Goal: Complete application form

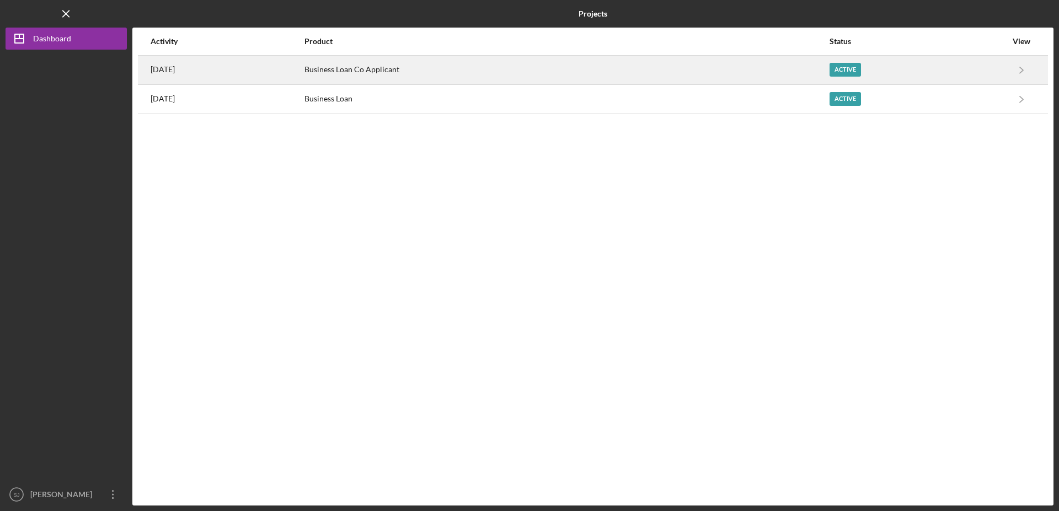
click at [847, 68] on div "Active" at bounding box center [844, 70] width 31 height 14
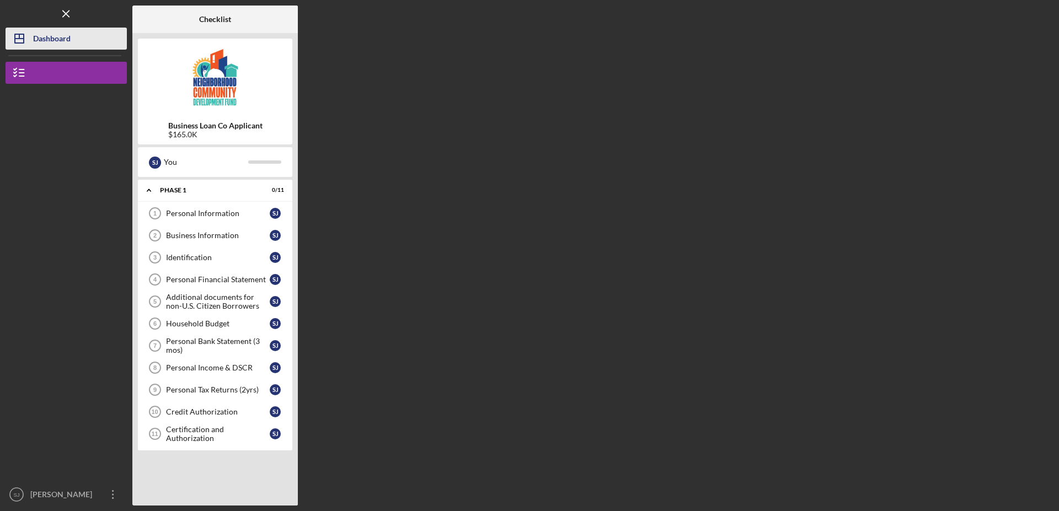
click at [45, 39] on div "Dashboard" at bounding box center [51, 40] width 37 height 25
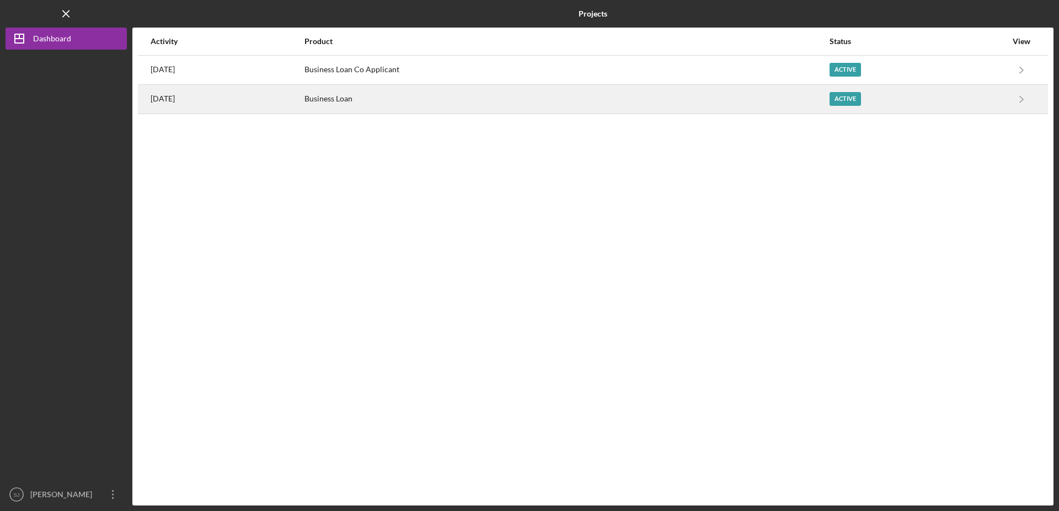
click at [847, 100] on div "Active" at bounding box center [844, 99] width 31 height 14
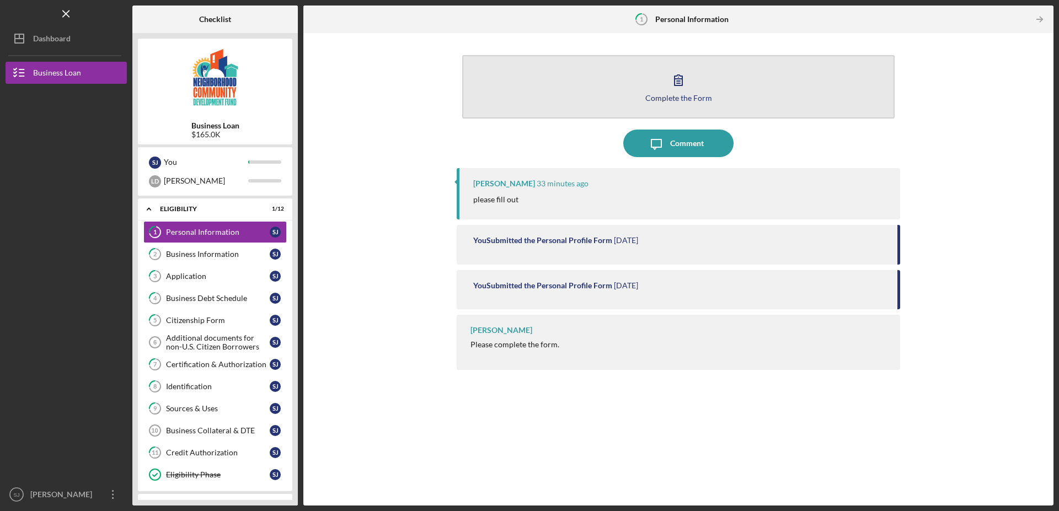
click at [678, 90] on icon "button" at bounding box center [678, 80] width 28 height 28
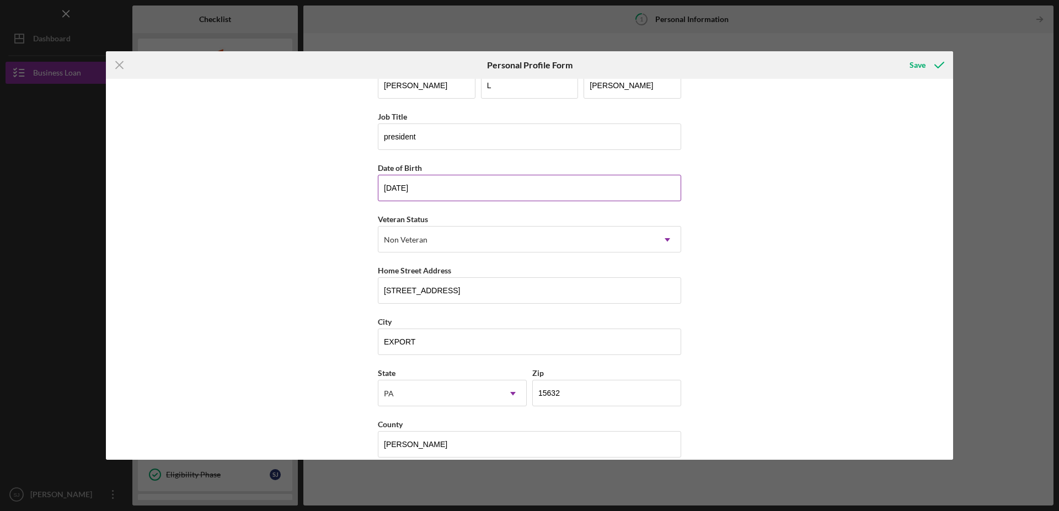
scroll to position [44, 0]
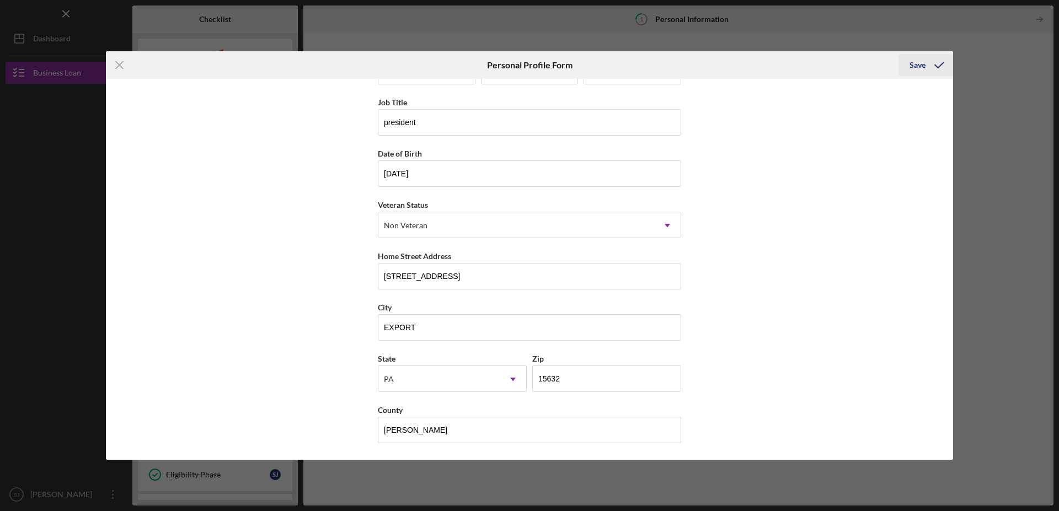
click at [912, 66] on div "Save" at bounding box center [917, 65] width 16 height 22
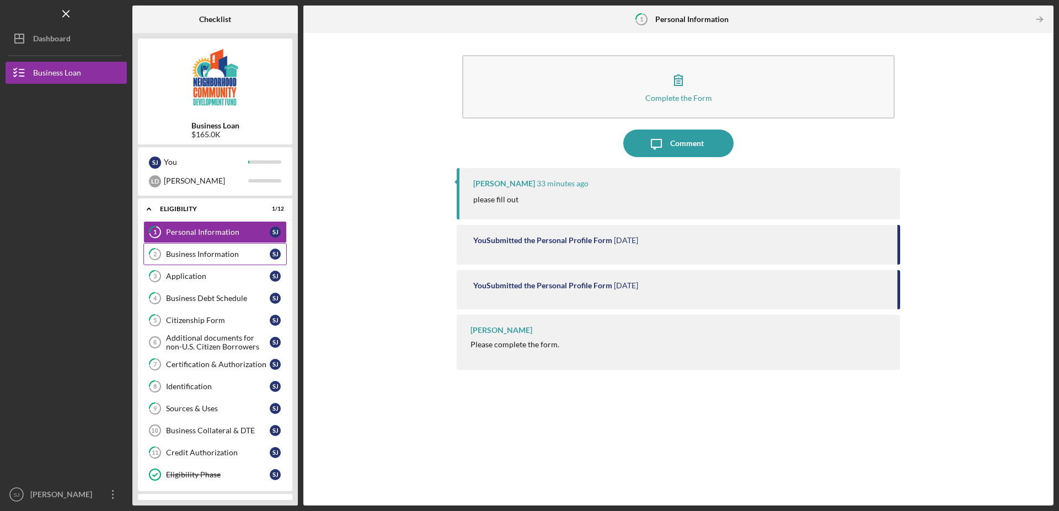
click at [235, 254] on div "Business Information" at bounding box center [218, 254] width 104 height 9
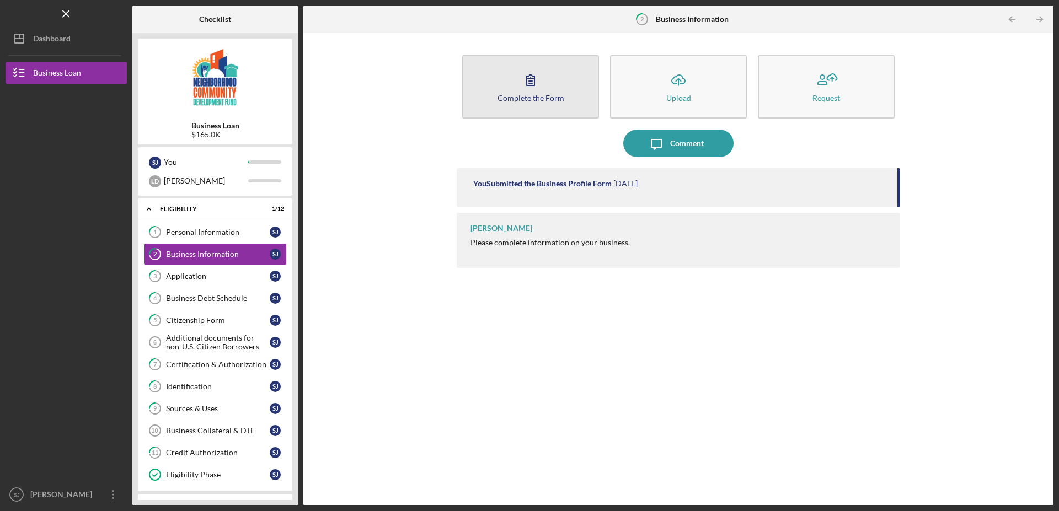
click at [535, 84] on icon "button" at bounding box center [531, 80] width 28 height 28
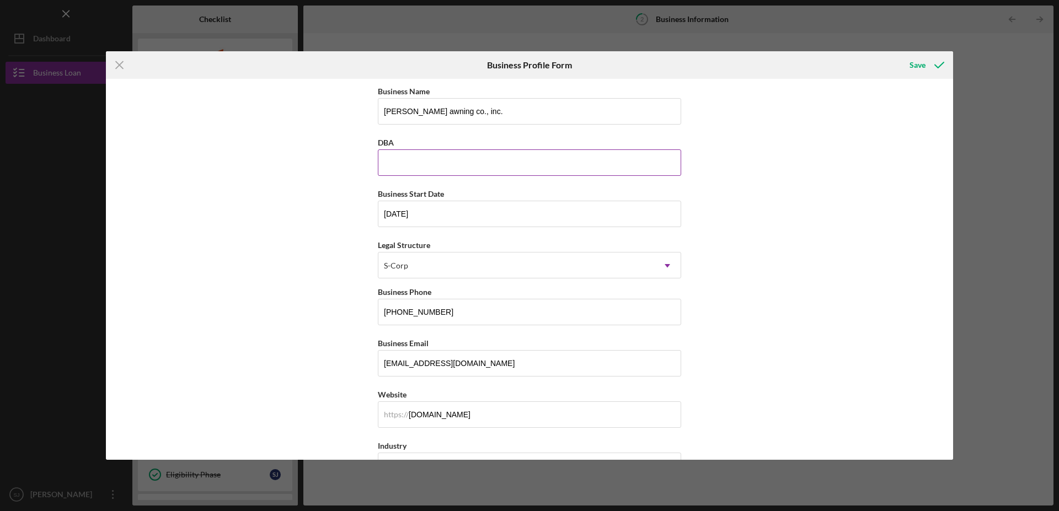
click at [441, 164] on input "DBA" at bounding box center [529, 162] width 303 height 26
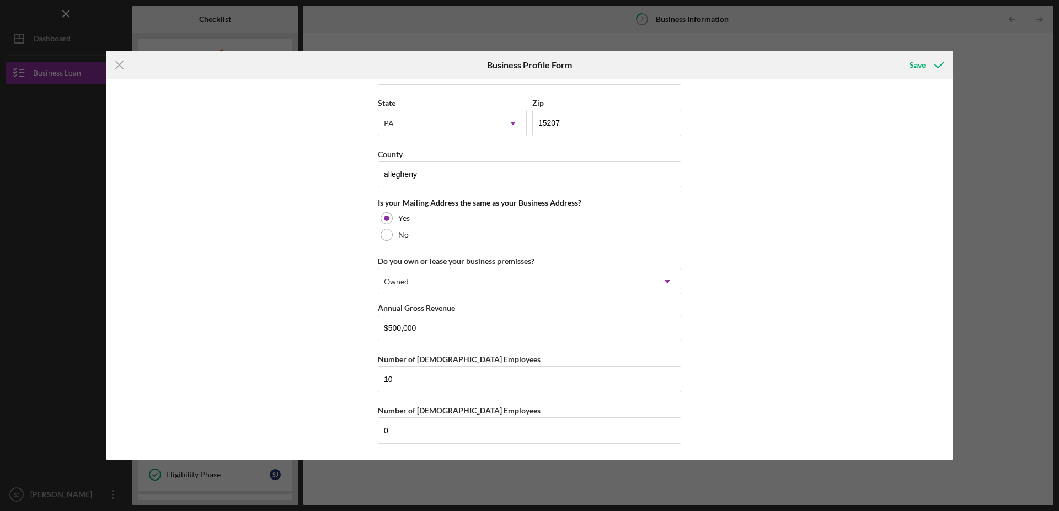
scroll to position [913, 0]
type input "dudley's properties"
click at [917, 64] on div "Save" at bounding box center [917, 65] width 16 height 22
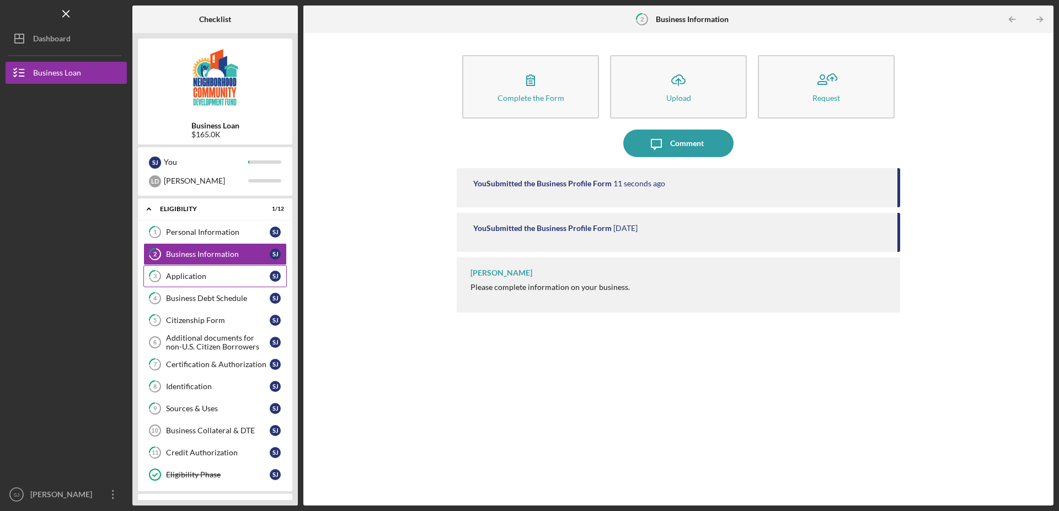
click at [174, 277] on div "Application" at bounding box center [218, 276] width 104 height 9
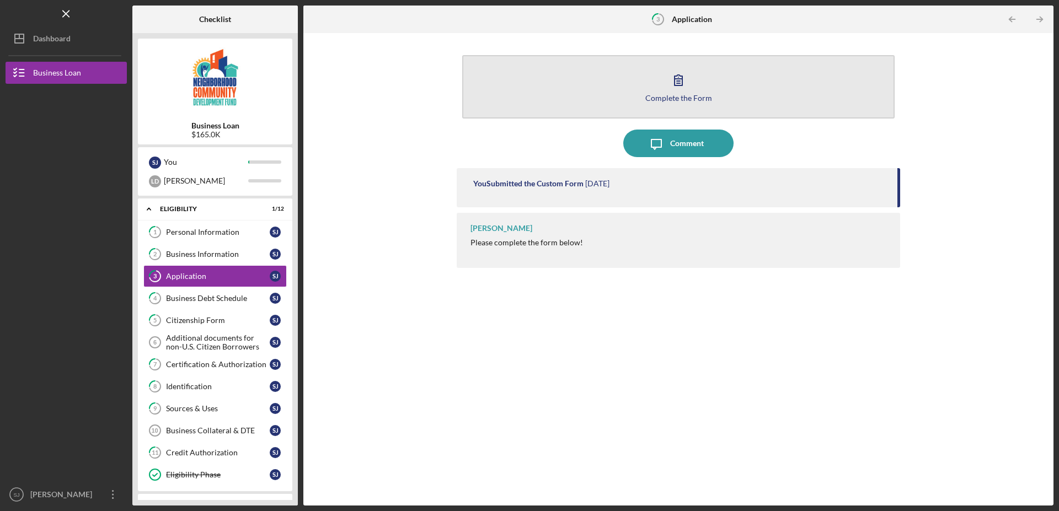
click at [671, 83] on icon "button" at bounding box center [678, 80] width 28 height 28
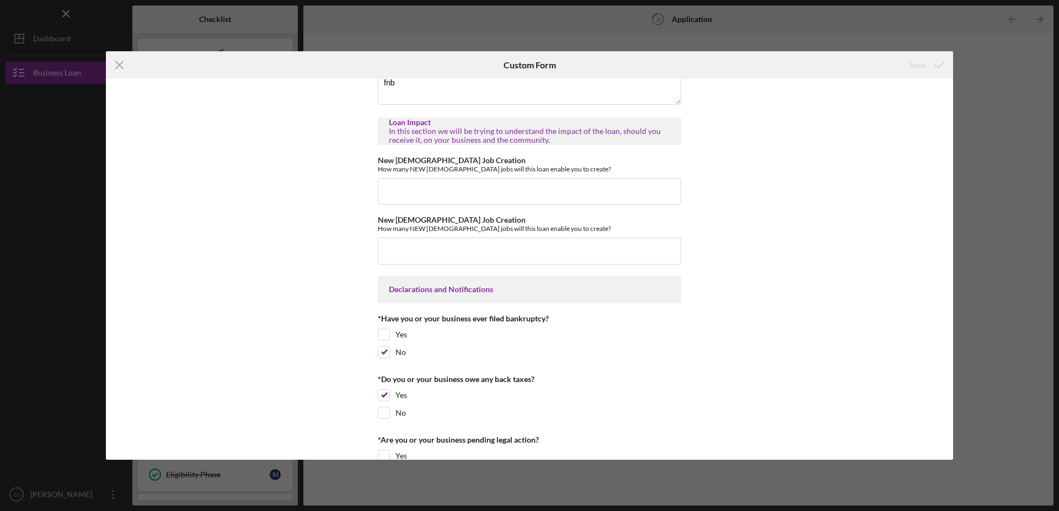
scroll to position [1518, 0]
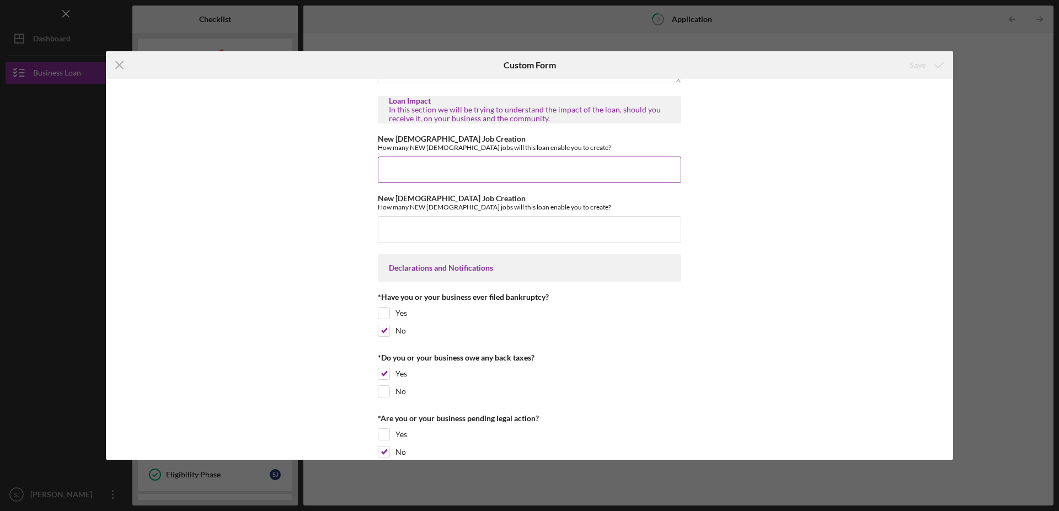
click at [515, 173] on input "New Full Time Job Creation" at bounding box center [529, 170] width 303 height 26
type input "0"
click at [514, 241] on input "New Part Time Job Creation" at bounding box center [529, 229] width 303 height 26
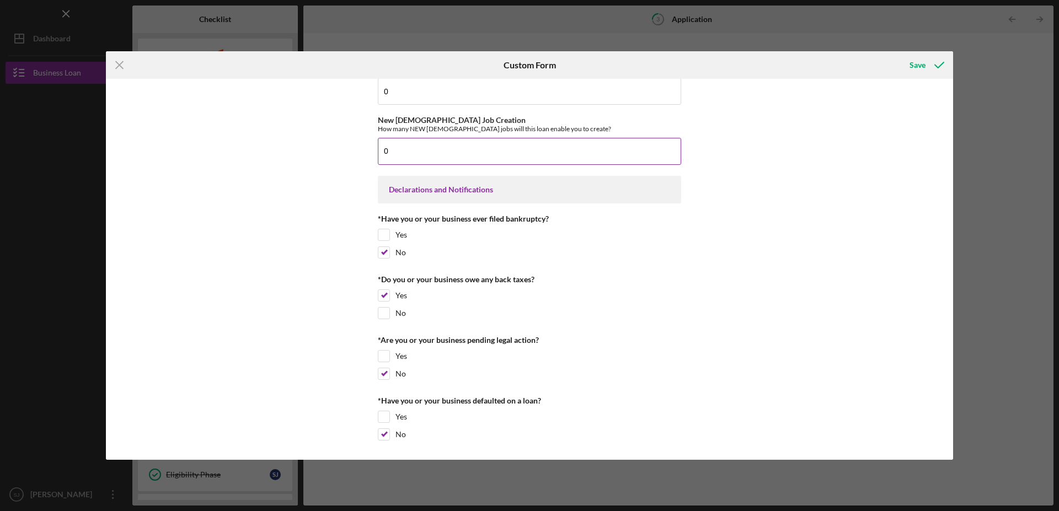
scroll to position [1617, 0]
type input "0"
click at [912, 65] on div "Save" at bounding box center [917, 65] width 16 height 22
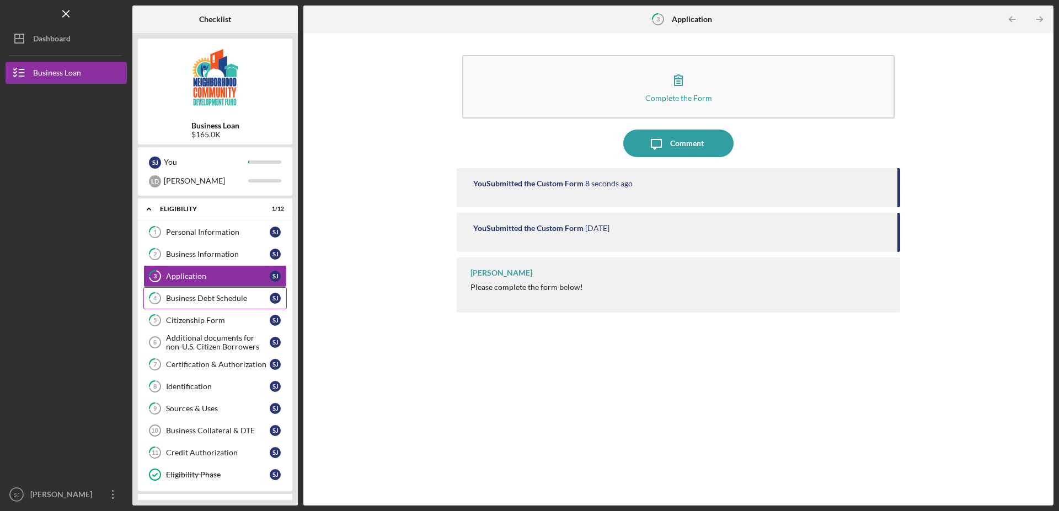
click at [225, 299] on div "Business Debt Schedule" at bounding box center [218, 298] width 104 height 9
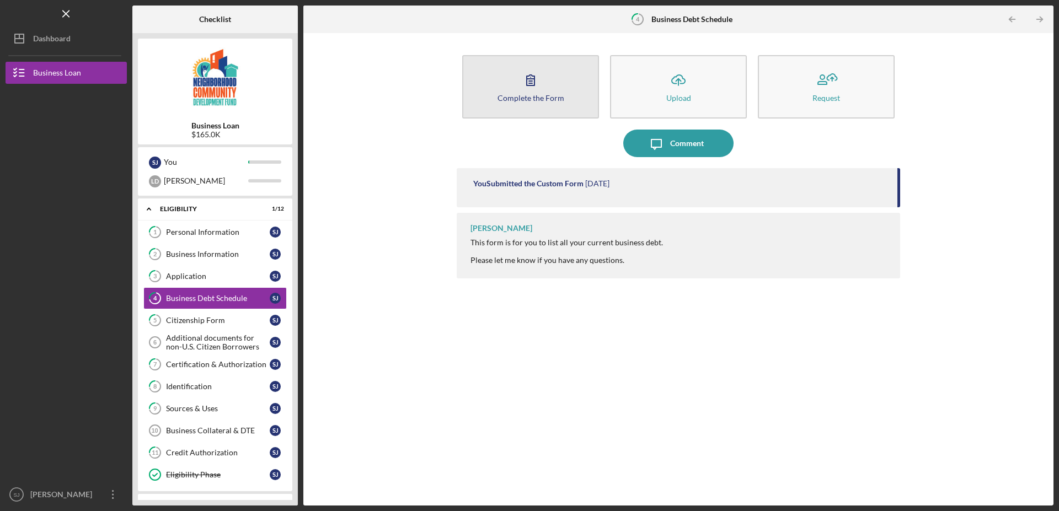
click at [543, 95] on div "Complete the Form" at bounding box center [530, 98] width 67 height 8
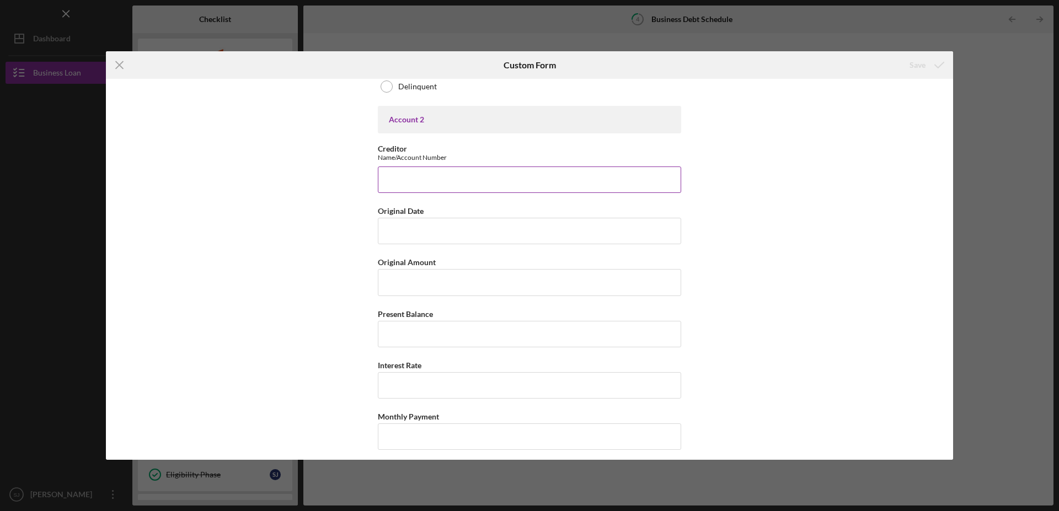
scroll to position [619, 0]
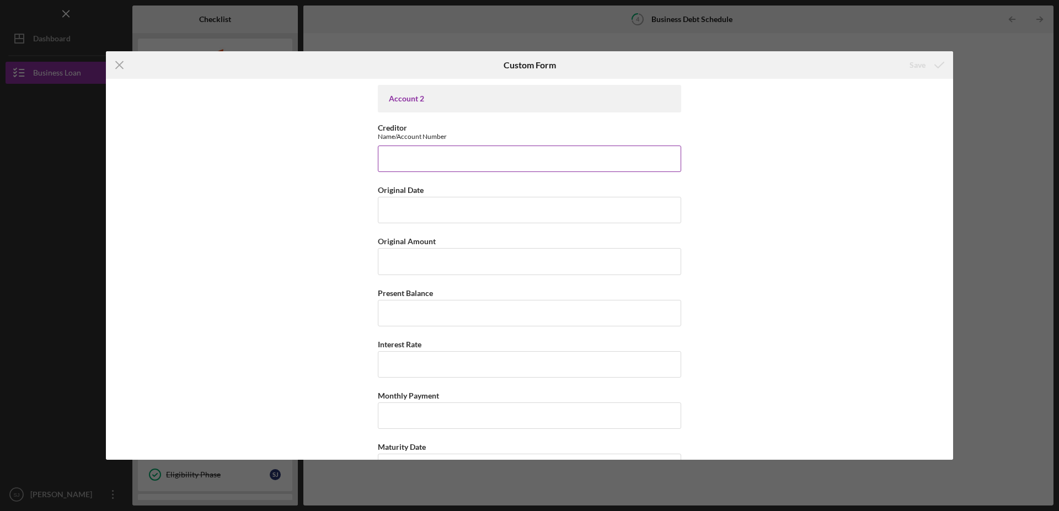
click at [437, 164] on input "Creditor" at bounding box center [529, 159] width 303 height 26
type input "ally/228272238967"
click at [405, 214] on input "Original Date" at bounding box center [529, 210] width 303 height 26
type input "07/26/2023"
click at [409, 262] on input "Original Amount" at bounding box center [529, 261] width 303 height 26
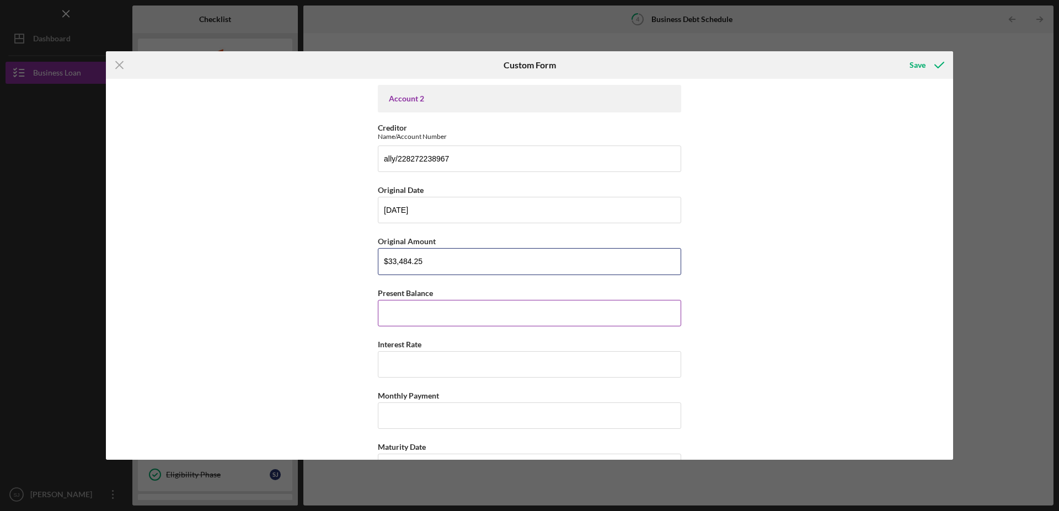
type input "$33,484.25"
click at [415, 313] on input "Present Balance" at bounding box center [529, 313] width 303 height 26
type input "$21,553.54"
click at [407, 365] on input "Interest Rate" at bounding box center [529, 364] width 303 height 26
click at [388, 369] on input "1,479%" at bounding box center [529, 364] width 303 height 26
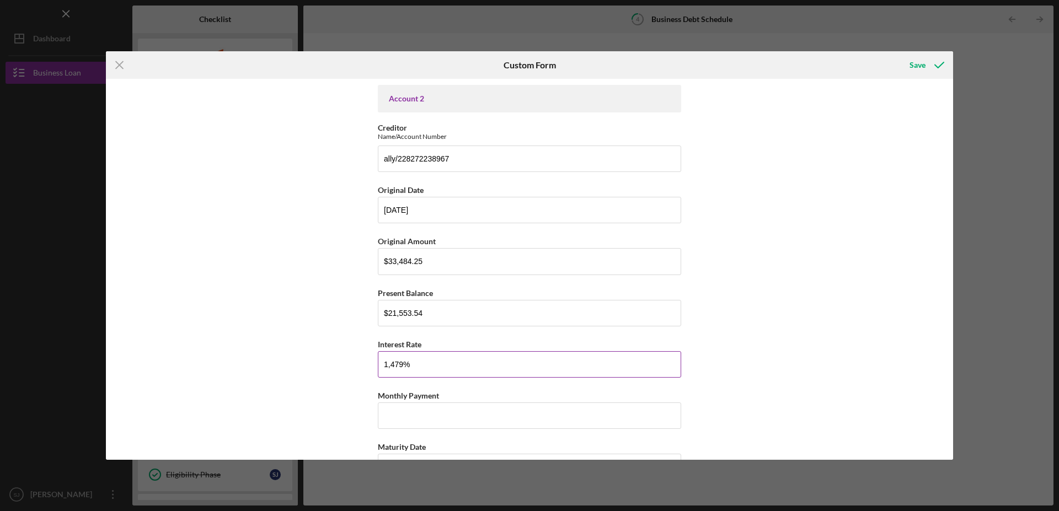
scroll to position [675, 0]
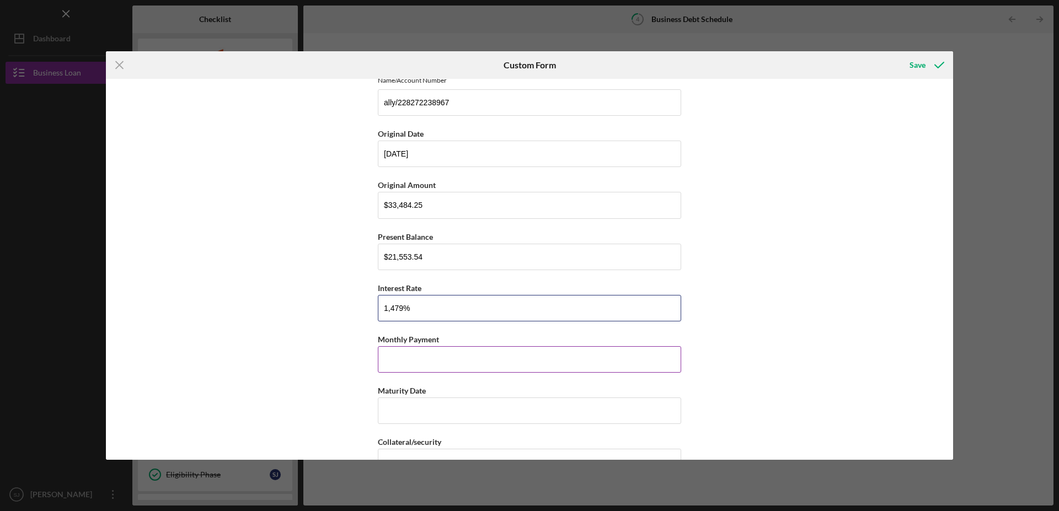
type input "1,479%"
click at [415, 366] on input "Monthly Payment" at bounding box center [529, 359] width 303 height 26
type input "$708.43"
click at [411, 419] on input "Maturity Date" at bounding box center [529, 411] width 303 height 26
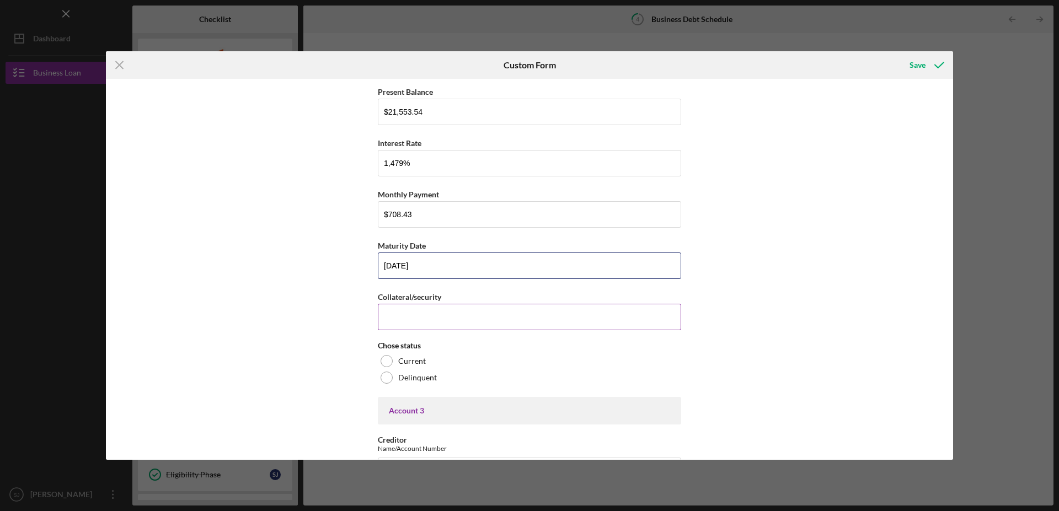
scroll to position [844, 0]
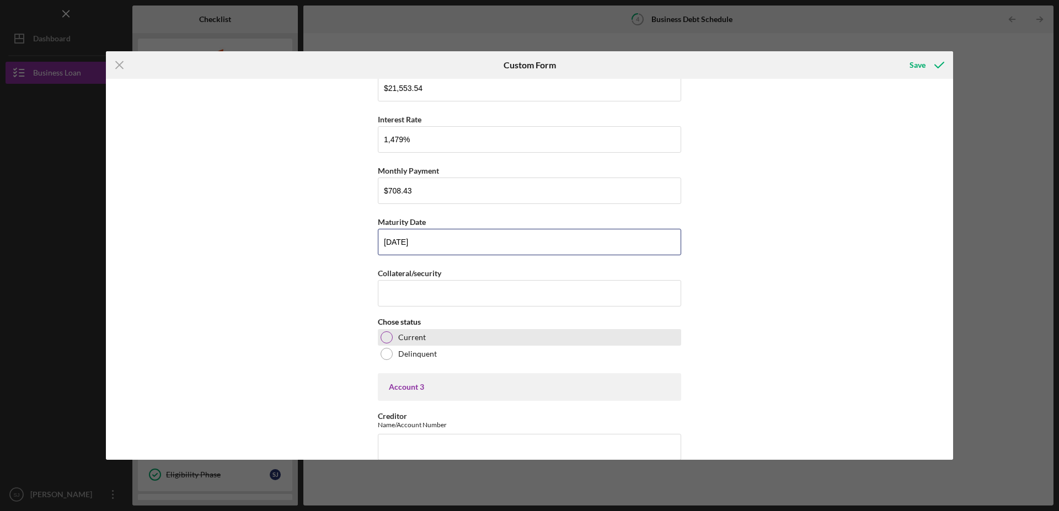
type input "07/26/2029"
click at [380, 343] on div at bounding box center [386, 337] width 12 height 12
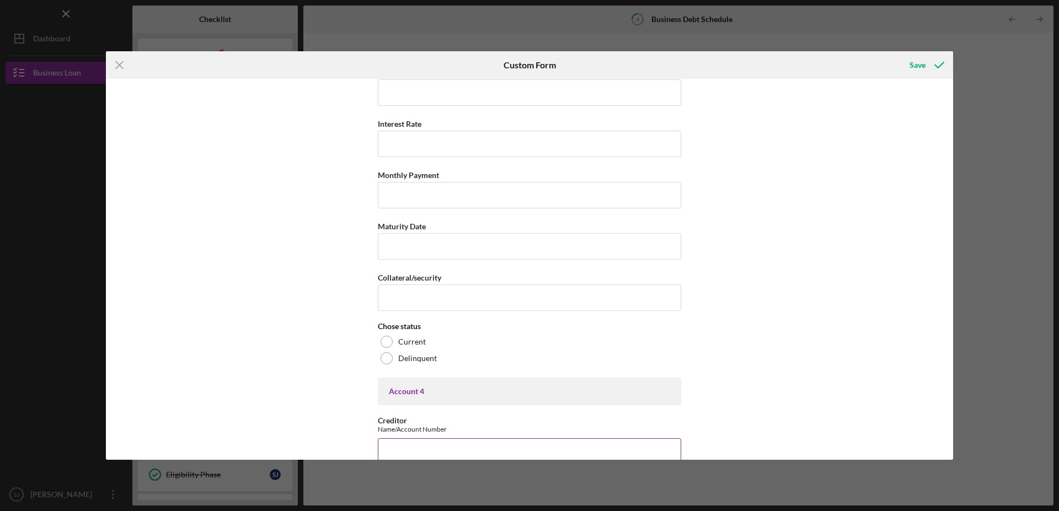
scroll to position [1462, 0]
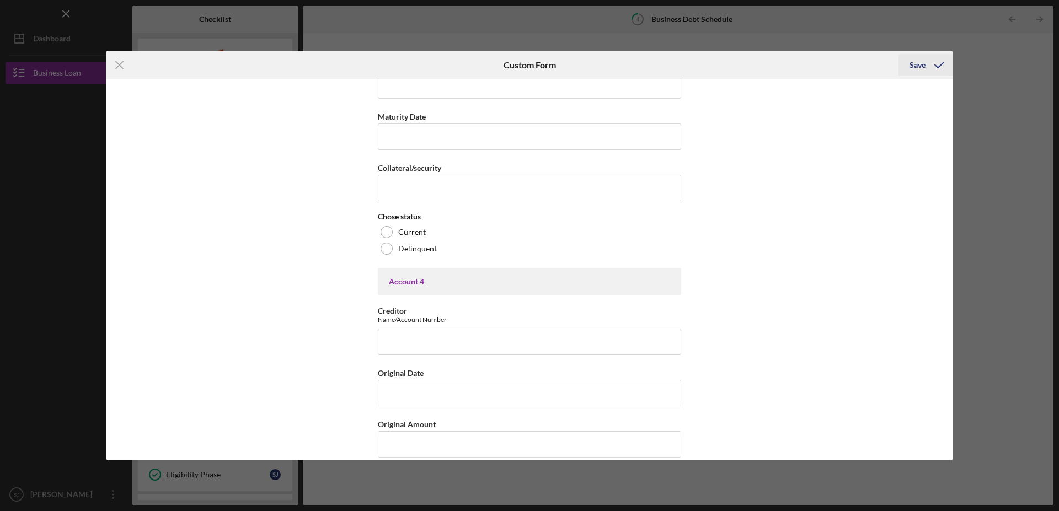
click at [919, 62] on div "Save" at bounding box center [917, 65] width 16 height 22
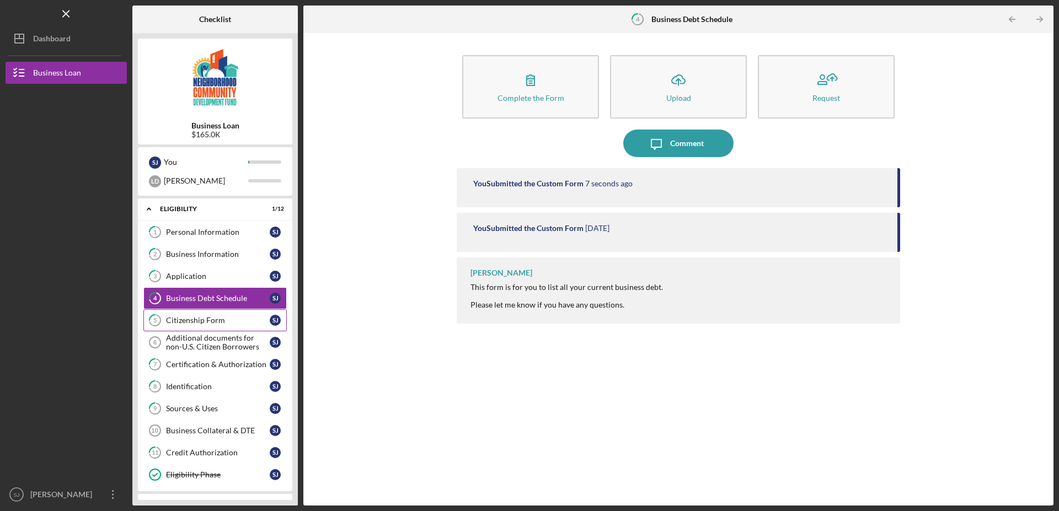
click at [186, 321] on div "Citizenship Form" at bounding box center [218, 320] width 104 height 9
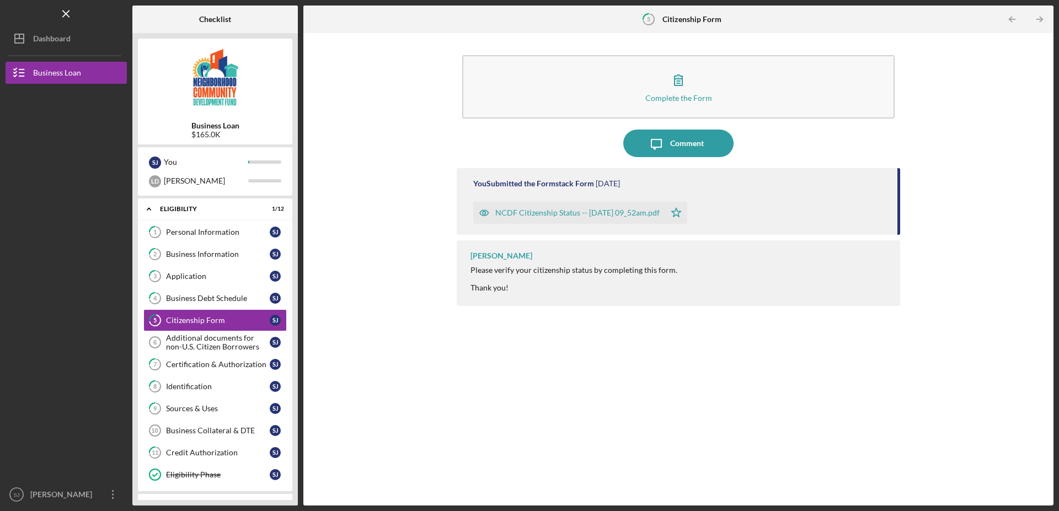
click at [586, 214] on div "NCDF Citizenship Status -- 2025-09-03 09_52am.pdf" at bounding box center [577, 212] width 164 height 9
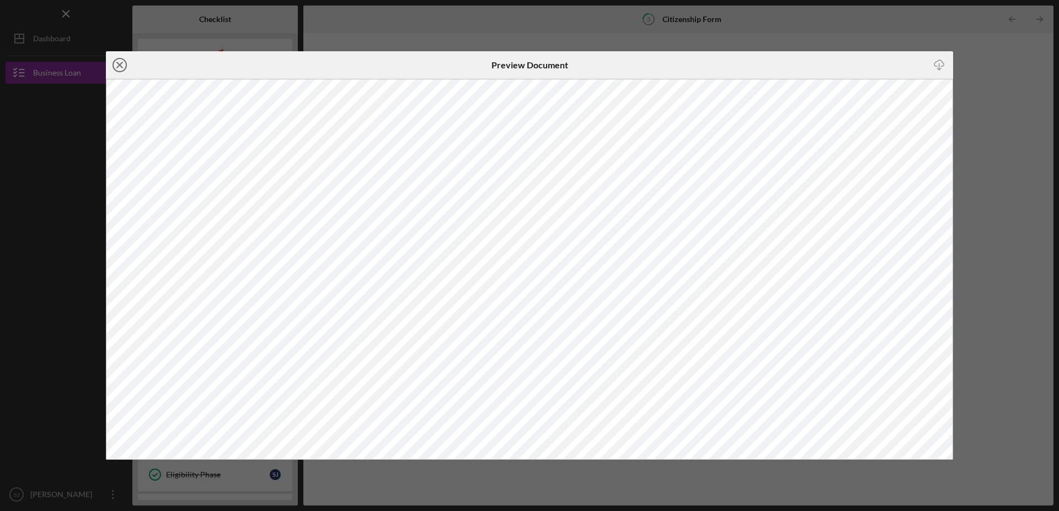
click at [121, 66] on icon "Icon/Close" at bounding box center [120, 65] width 28 height 28
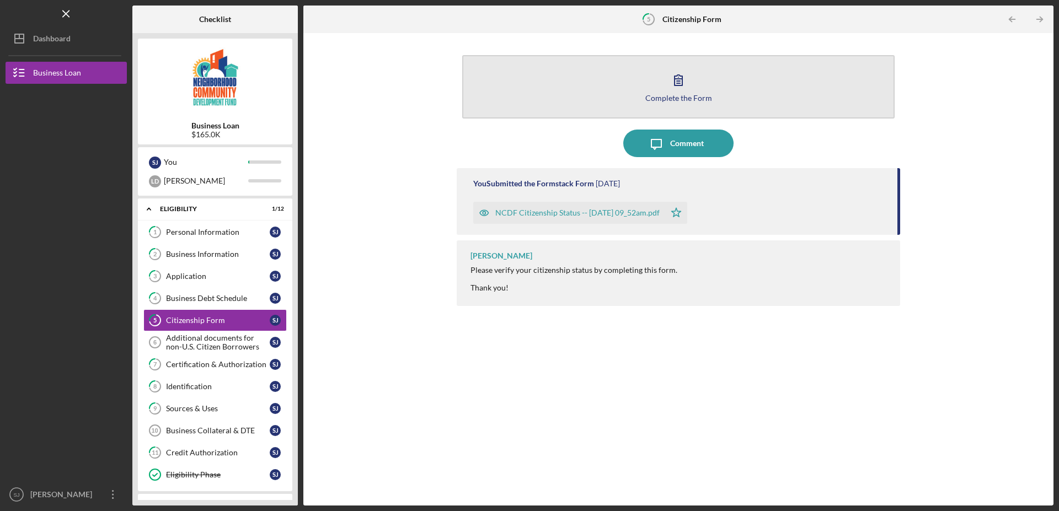
click at [674, 80] on icon "button" at bounding box center [678, 80] width 8 height 10
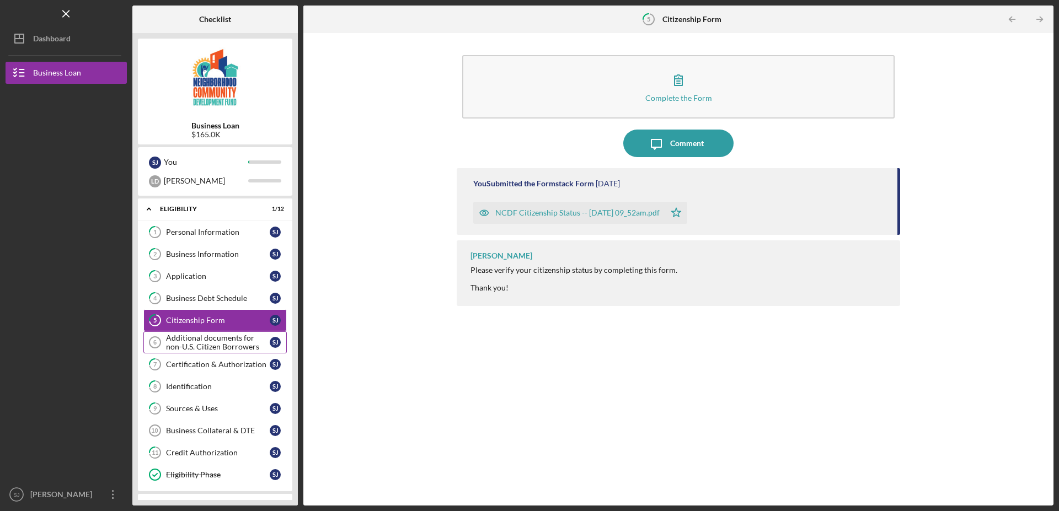
click at [181, 343] on div "Additional documents for non-U.S. Citizen Borrowers" at bounding box center [218, 343] width 104 height 18
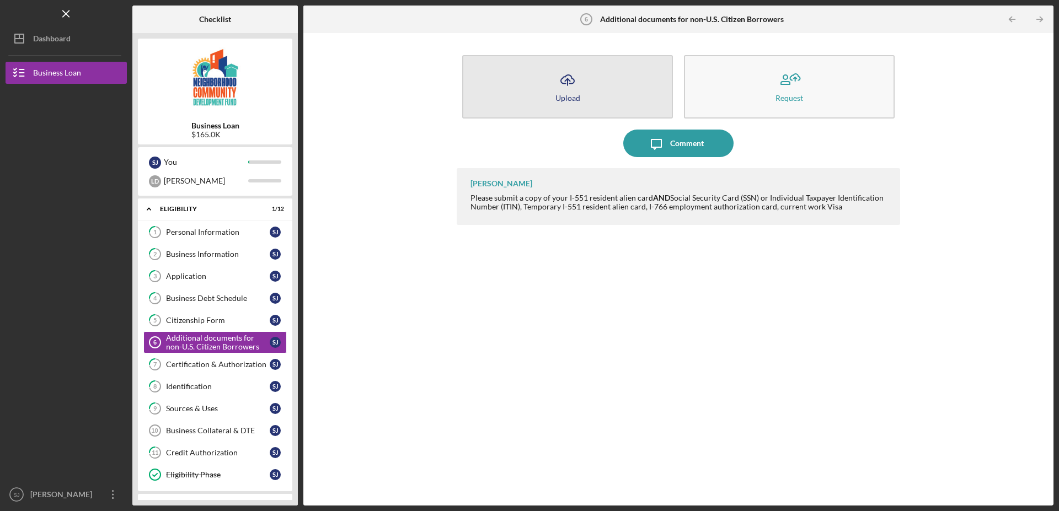
click at [565, 92] on icon "Icon/Upload" at bounding box center [568, 80] width 28 height 28
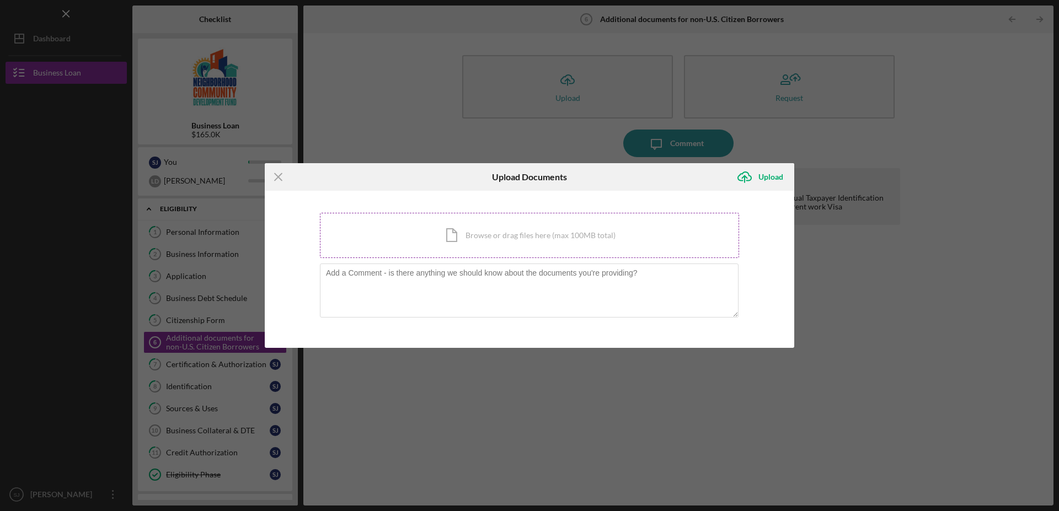
click at [543, 230] on div "Icon/Document Browse or drag files here (max 100MB total) Tap to choose files o…" at bounding box center [529, 235] width 419 height 45
click at [278, 178] on icon "Icon/Menu Close" at bounding box center [279, 177] width 28 height 28
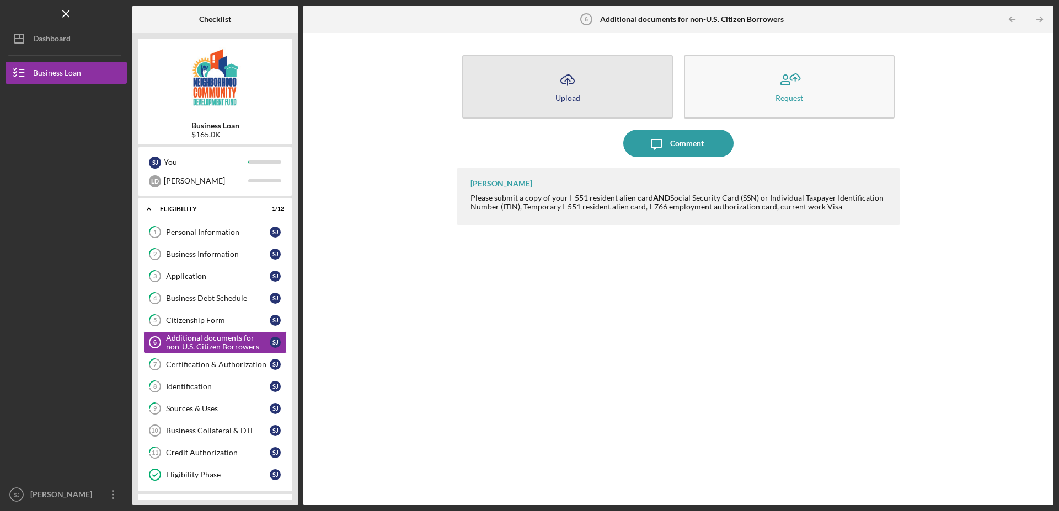
click at [583, 94] on button "Icon/Upload Upload" at bounding box center [567, 86] width 211 height 63
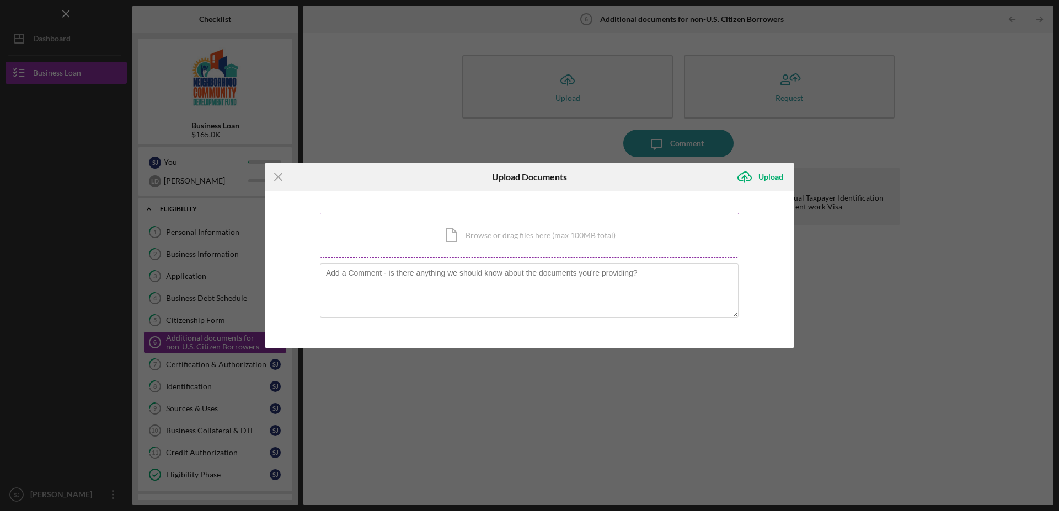
click at [566, 235] on div "Icon/Document Browse or drag files here (max 100MB total) Tap to choose files o…" at bounding box center [529, 235] width 419 height 45
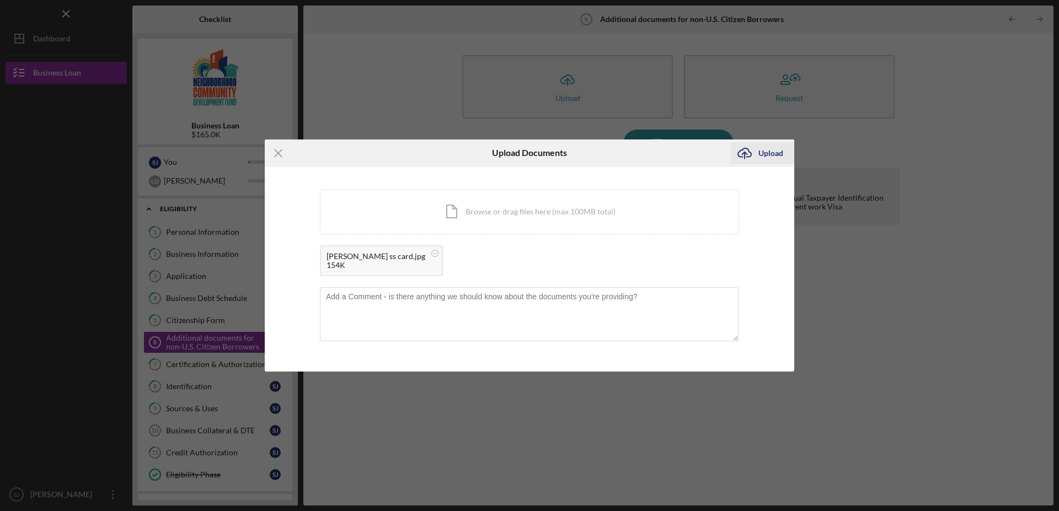
click at [770, 153] on div "Upload" at bounding box center [770, 153] width 25 height 22
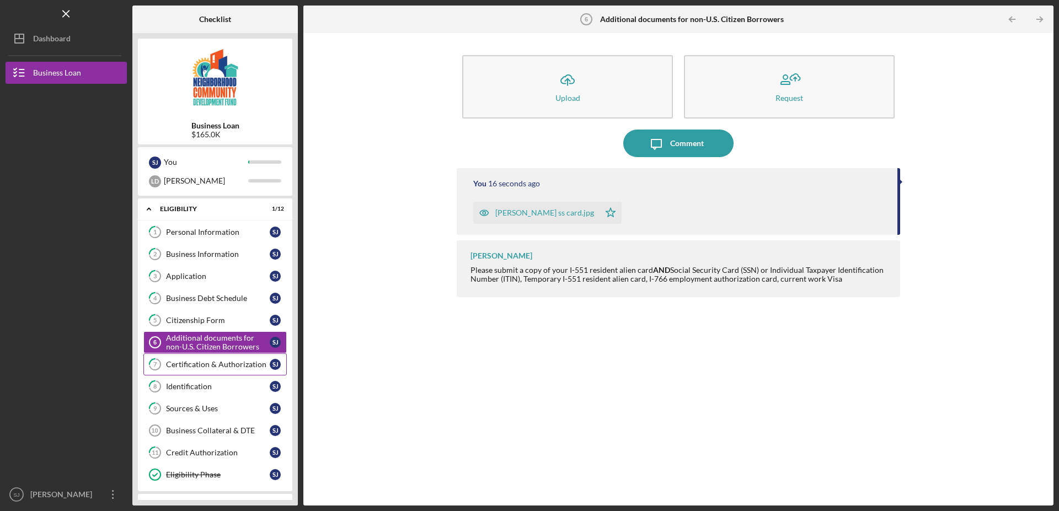
click at [237, 369] on div "Certification & Authorization" at bounding box center [218, 364] width 104 height 9
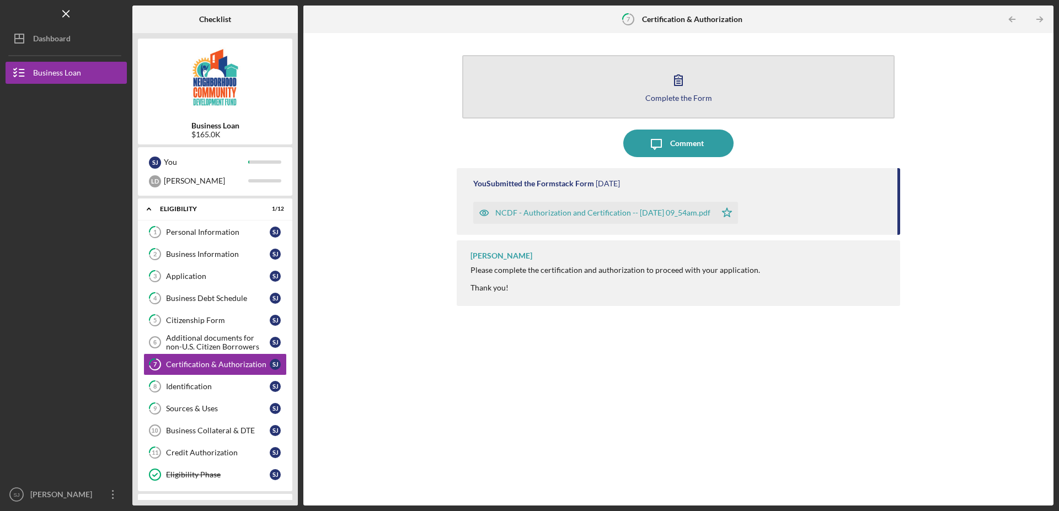
click at [679, 76] on icon "button" at bounding box center [678, 80] width 8 height 10
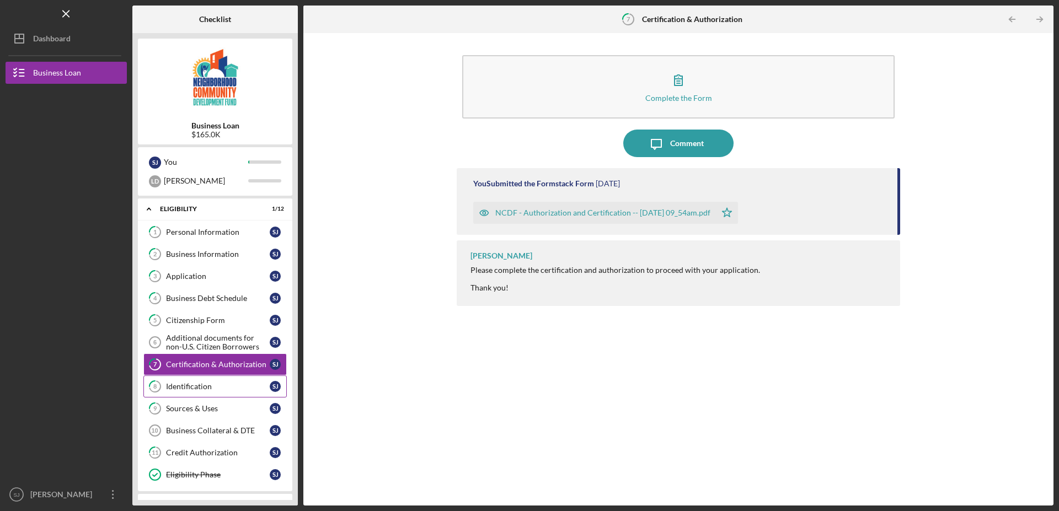
click at [178, 388] on div "Identification" at bounding box center [218, 386] width 104 height 9
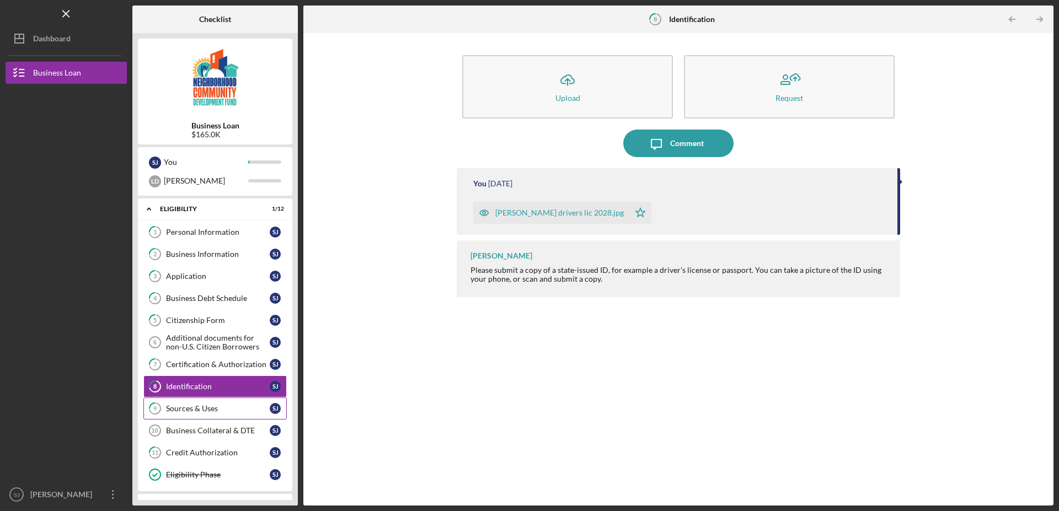
click at [209, 409] on div "Sources & Uses" at bounding box center [218, 408] width 104 height 9
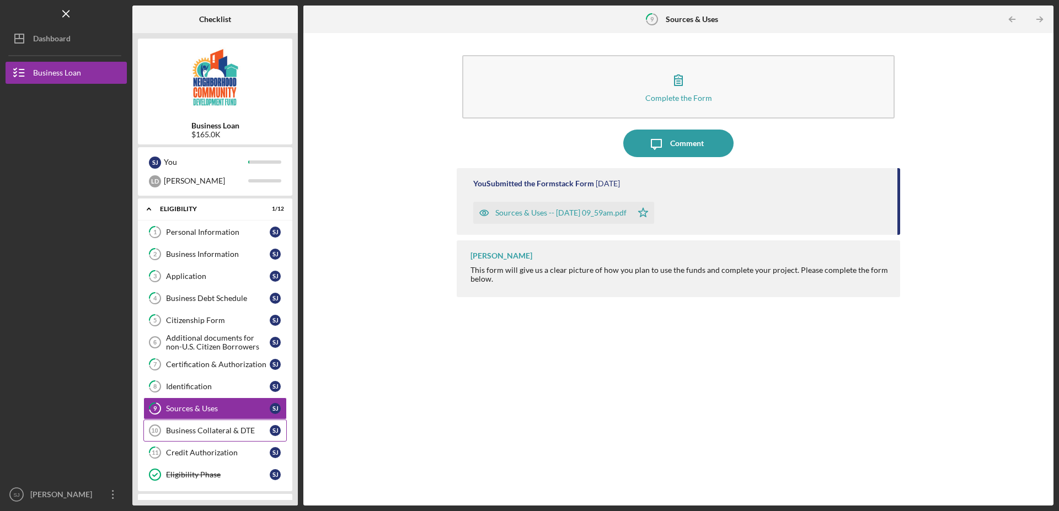
click at [234, 427] on div "Business Collateral & DTE" at bounding box center [218, 430] width 104 height 9
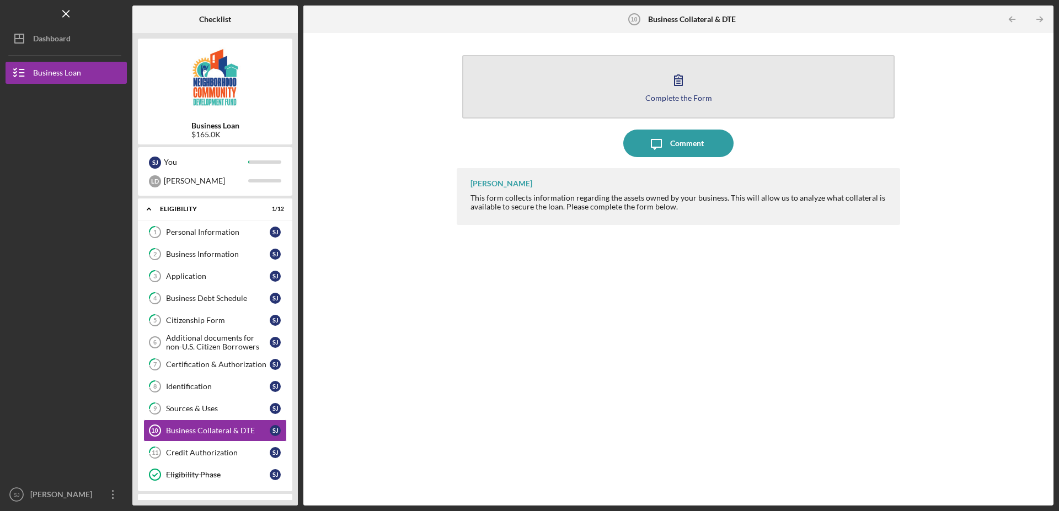
click at [678, 89] on icon "button" at bounding box center [678, 80] width 28 height 28
click at [685, 96] on div "Complete the Form" at bounding box center [678, 98] width 67 height 8
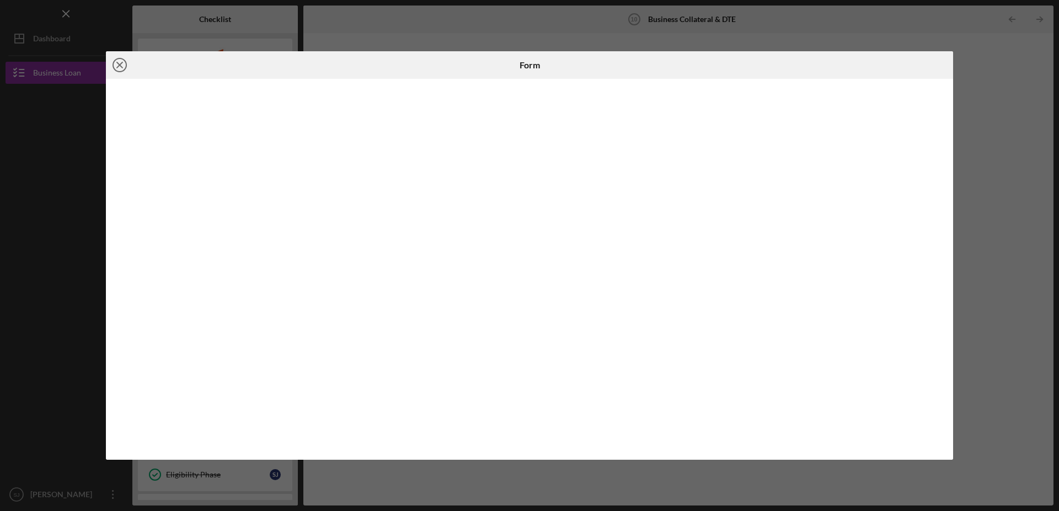
click at [122, 64] on icon "Icon/Close" at bounding box center [120, 65] width 28 height 28
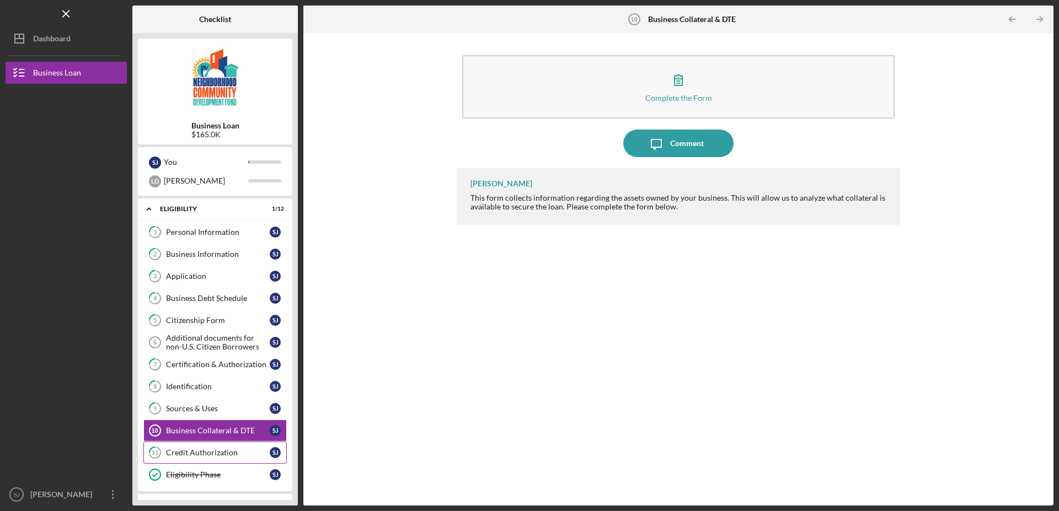
click at [214, 456] on div "Credit Authorization" at bounding box center [218, 452] width 104 height 9
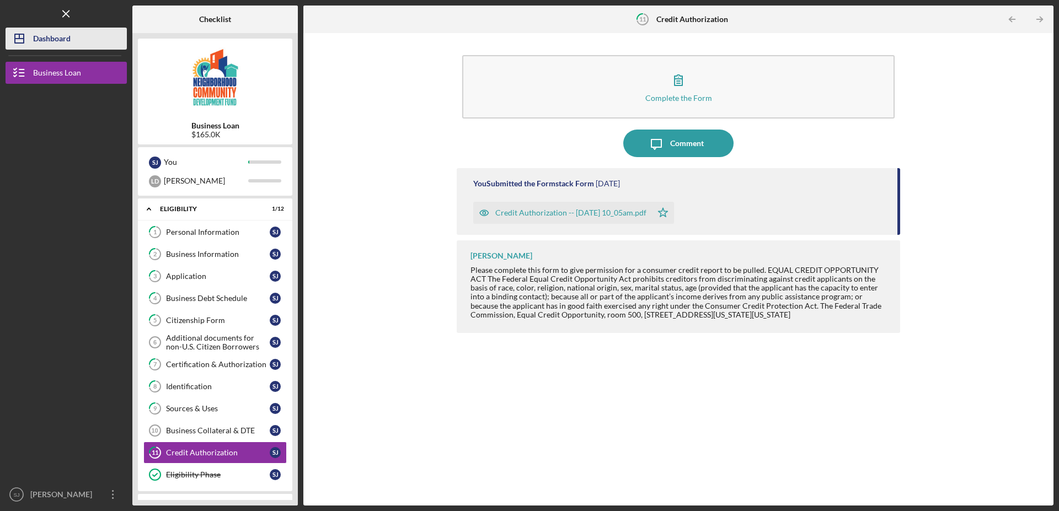
click at [50, 45] on div "Dashboard" at bounding box center [51, 40] width 37 height 25
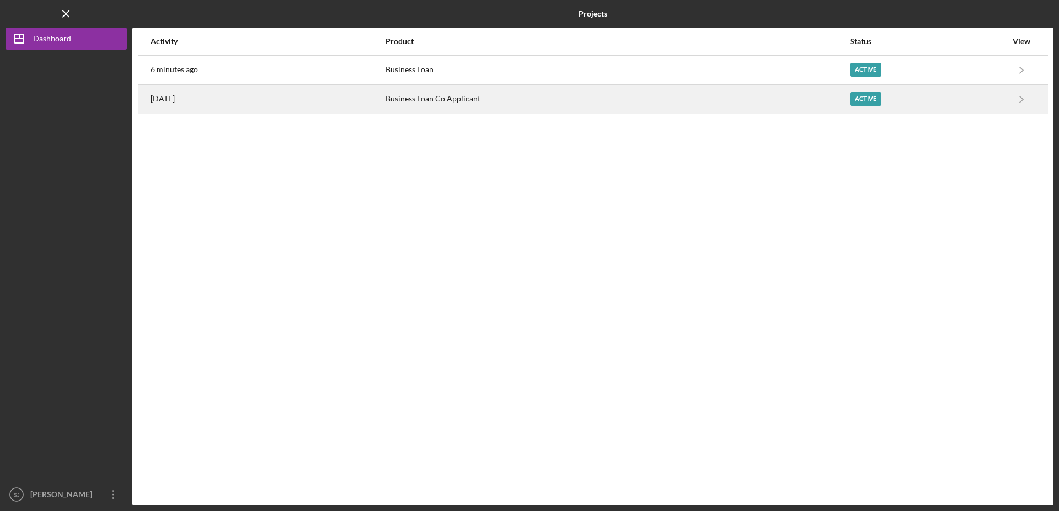
click at [863, 98] on div "Active" at bounding box center [865, 99] width 31 height 14
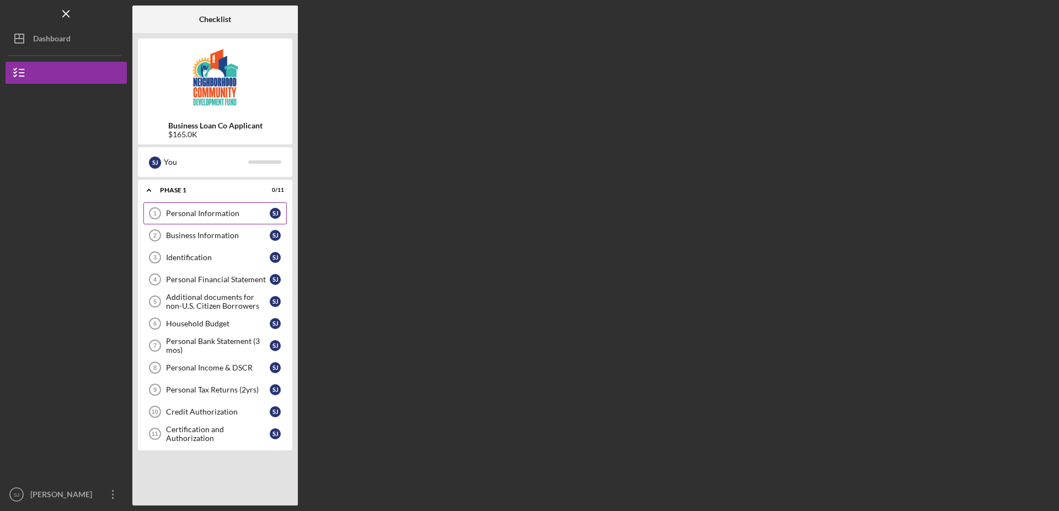
click at [233, 217] on div "Personal Information" at bounding box center [218, 213] width 104 height 9
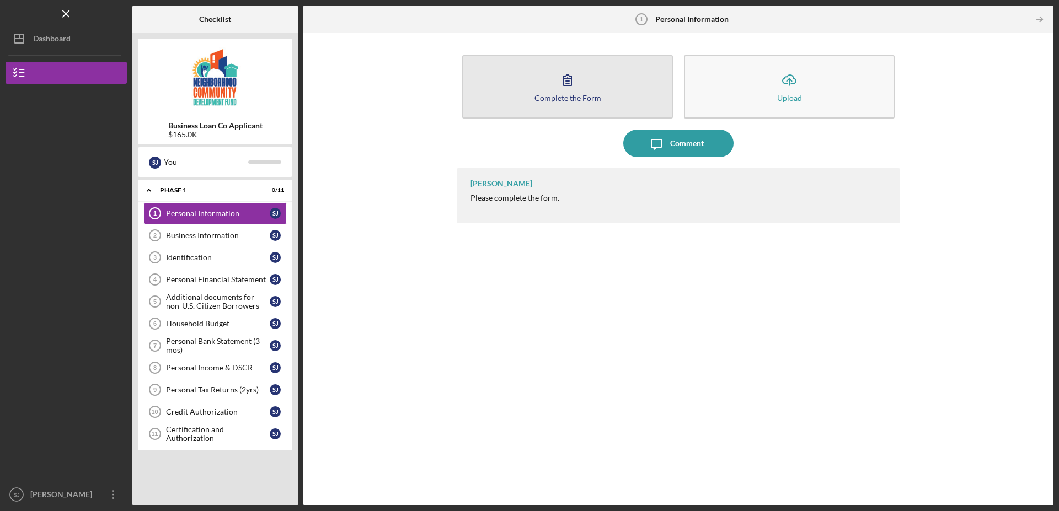
click at [574, 98] on div "Complete the Form" at bounding box center [567, 98] width 67 height 8
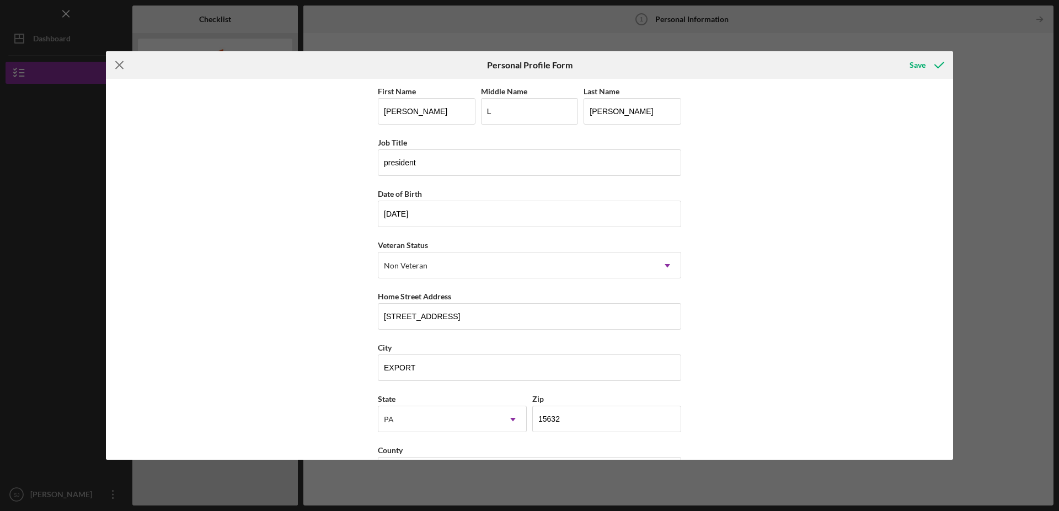
click at [121, 65] on icon "Icon/Menu Close" at bounding box center [120, 65] width 28 height 28
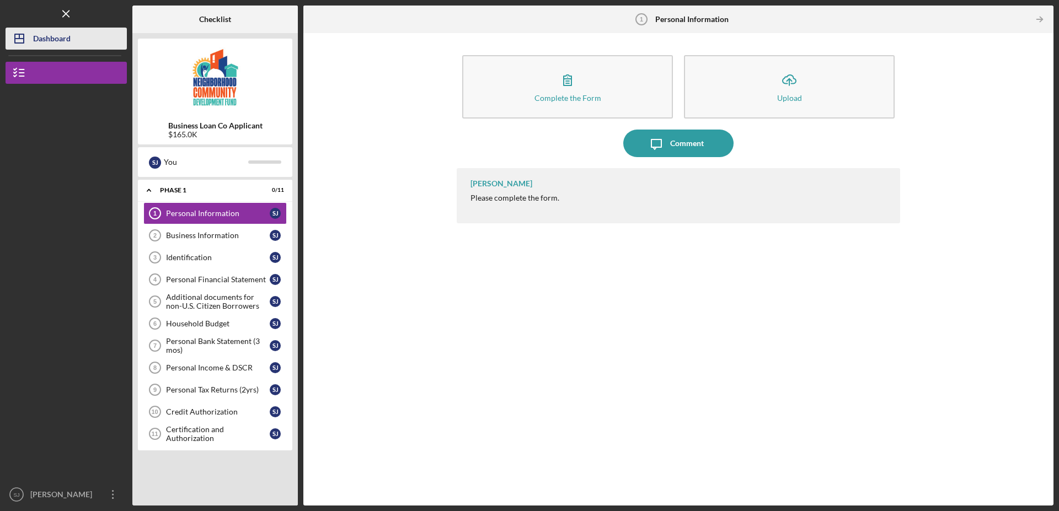
click at [63, 41] on div "Dashboard" at bounding box center [51, 40] width 37 height 25
